Goal: Task Accomplishment & Management: Complete application form

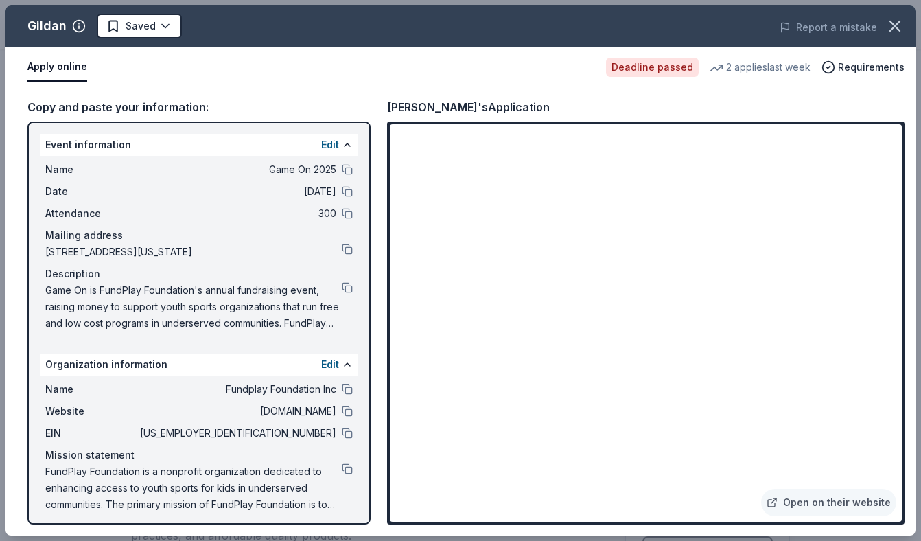
scroll to position [165, 0]
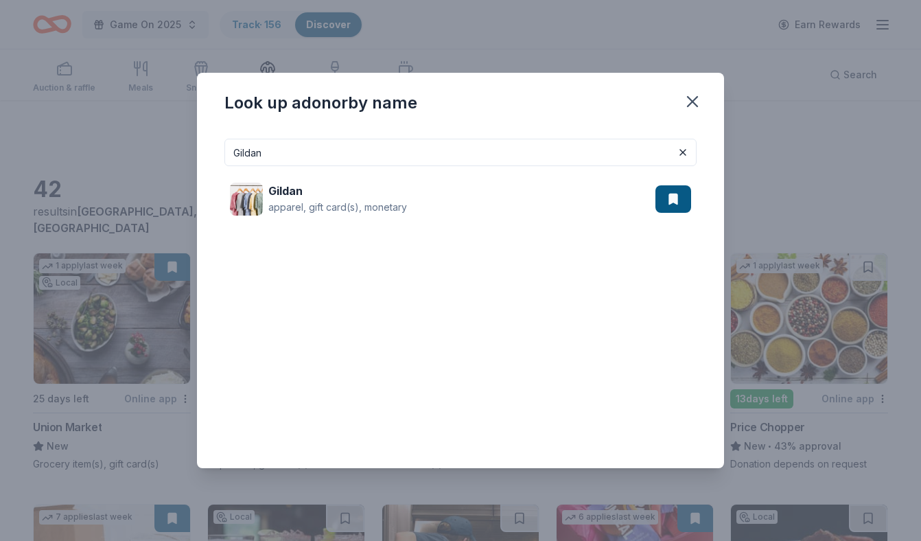
scroll to position [247, 0]
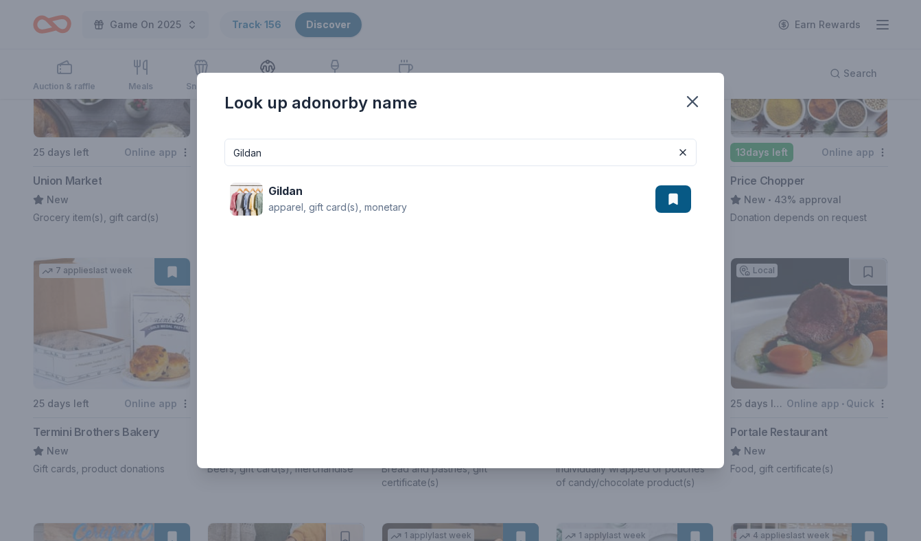
click at [262, 150] on input "Gildan" at bounding box center [461, 152] width 472 height 27
paste input "oGo Squeez"
type input "GoGo Squeez"
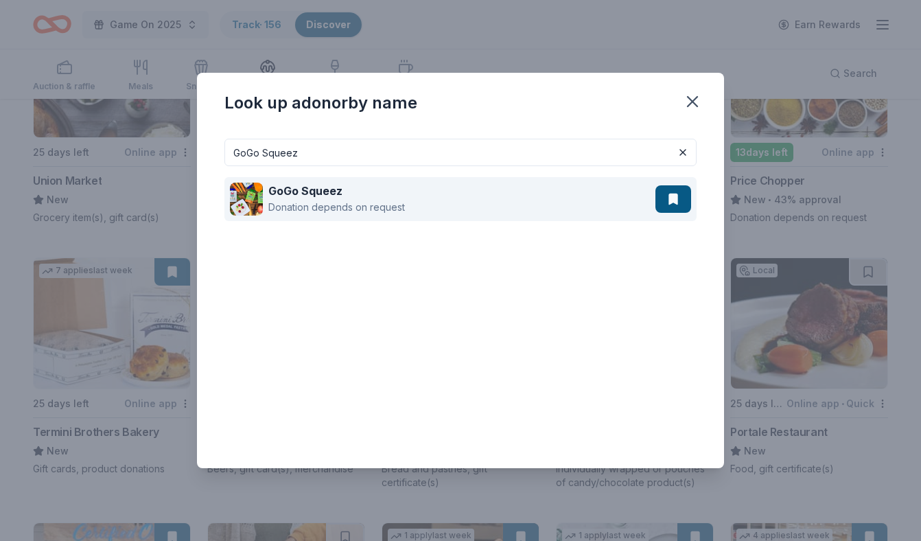
click at [382, 216] on div "GoGo Squeez Donation depends on request" at bounding box center [443, 199] width 426 height 44
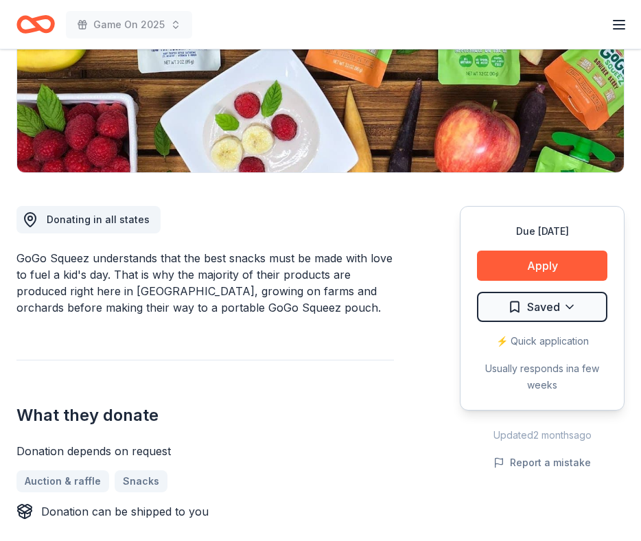
scroll to position [246, 0]
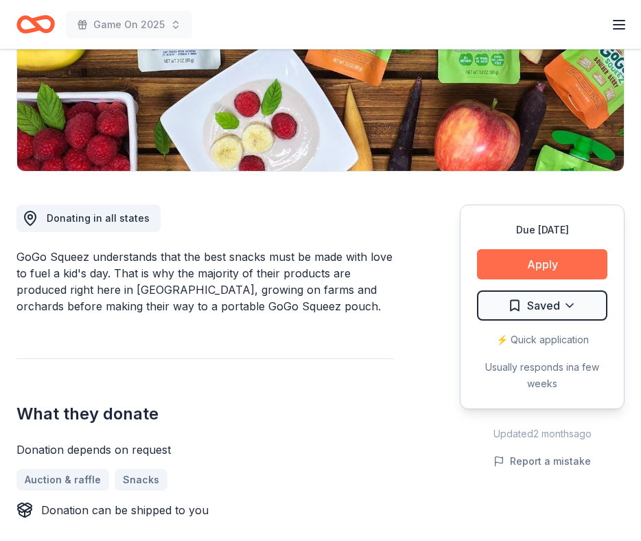
click at [534, 269] on button "Apply" at bounding box center [542, 264] width 130 height 30
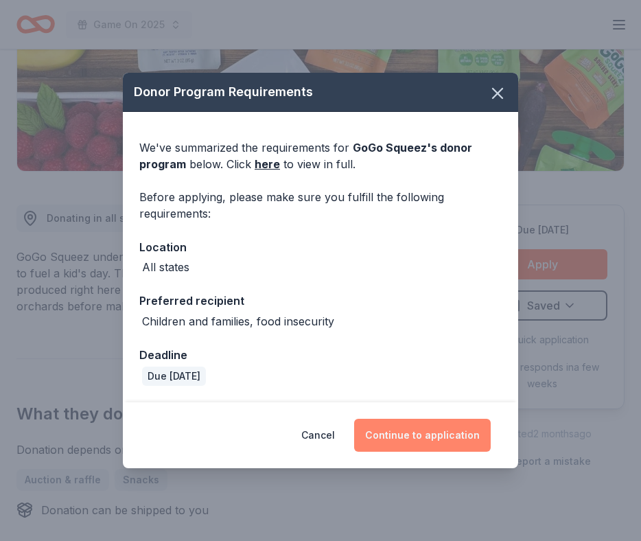
click at [450, 426] on button "Continue to application" at bounding box center [422, 435] width 137 height 33
